Goal: Transaction & Acquisition: Purchase product/service

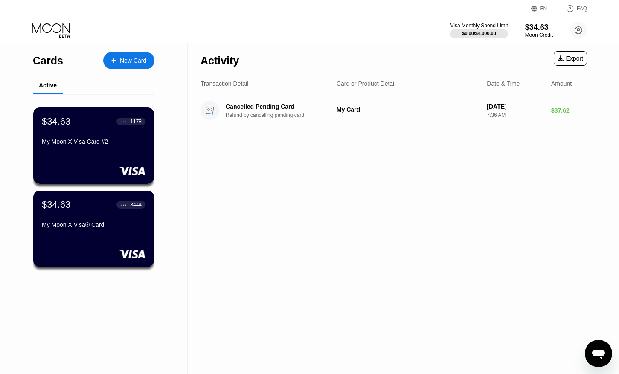
click at [133, 63] on div "New Card" at bounding box center [133, 60] width 26 height 7
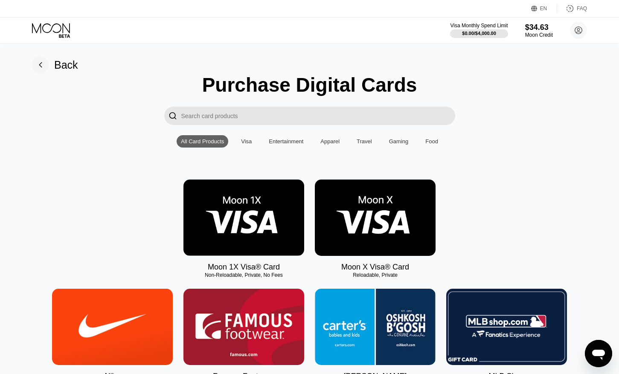
click at [392, 222] on img at bounding box center [375, 217] width 121 height 76
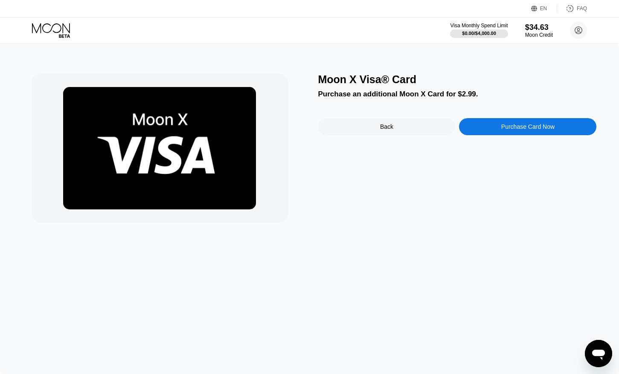
click at [58, 26] on icon at bounding box center [52, 30] width 40 height 15
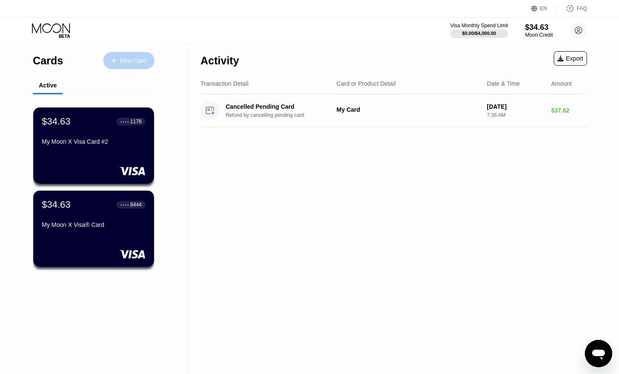
click at [129, 59] on div "New Card" at bounding box center [133, 60] width 26 height 7
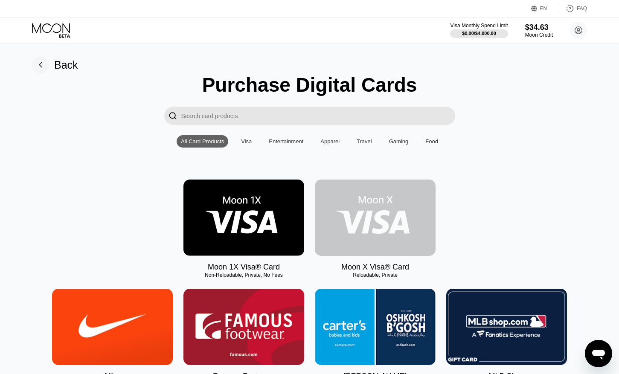
click at [393, 228] on img at bounding box center [375, 217] width 121 height 76
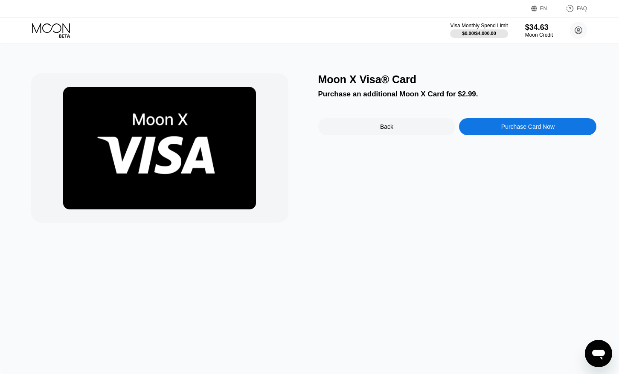
click at [499, 126] on div "Purchase Card Now" at bounding box center [527, 126] width 137 height 17
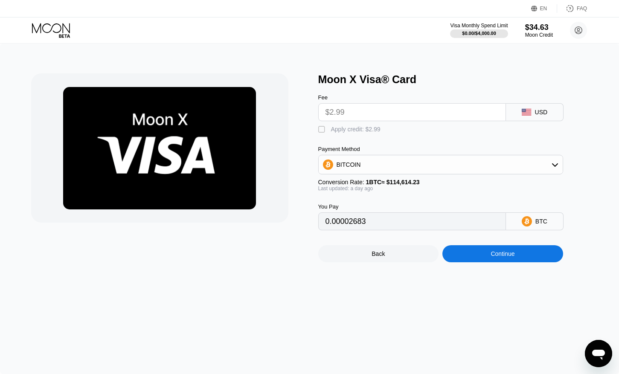
click at [327, 127] on div " Apply credit: $2.99" at bounding box center [351, 129] width 67 height 9
type input "0"
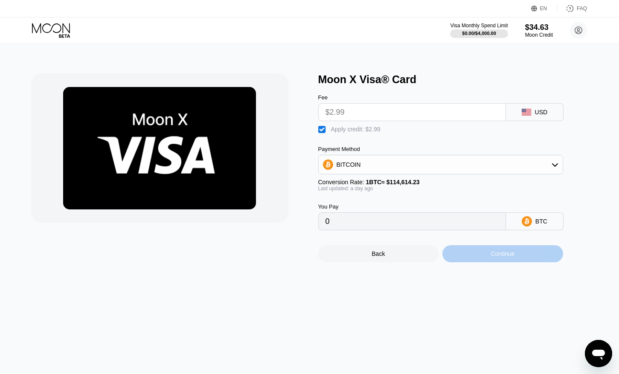
click at [482, 257] on div "Continue" at bounding box center [502, 253] width 121 height 17
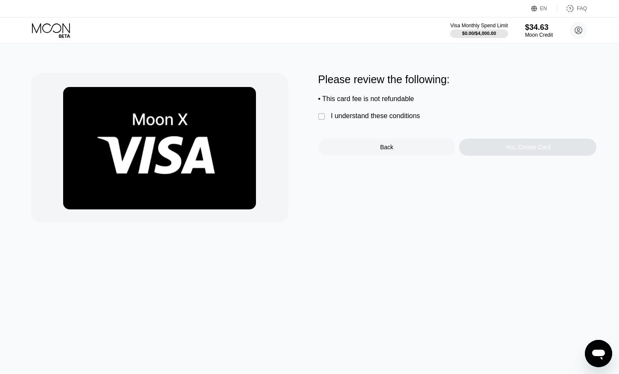
click at [393, 113] on div "I understand these conditions" at bounding box center [375, 116] width 89 height 8
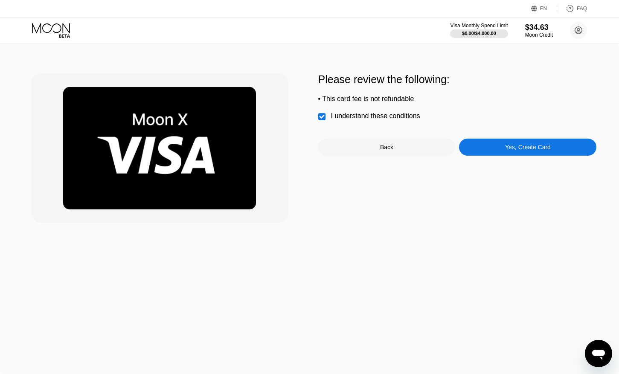
click at [491, 150] on div "Yes, Create Card" at bounding box center [527, 147] width 137 height 17
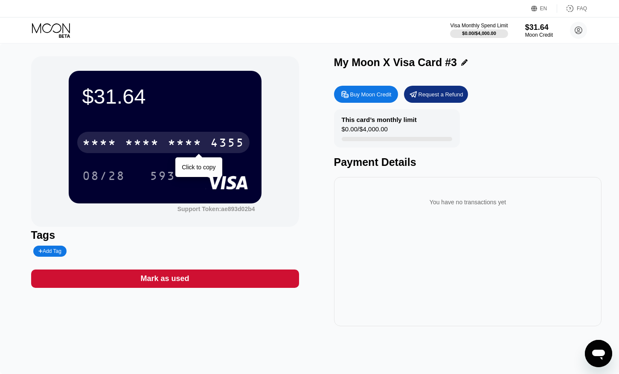
click at [175, 138] on div "* * * *" at bounding box center [185, 144] width 34 height 14
